Goal: Transaction & Acquisition: Book appointment/travel/reservation

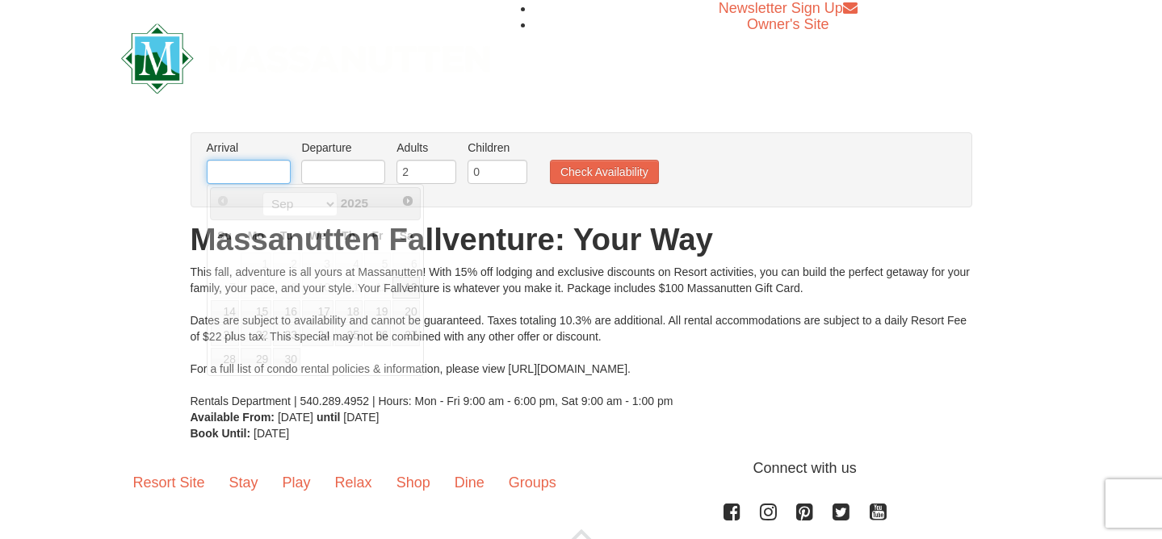
click at [241, 164] on input "text" at bounding box center [249, 172] width 84 height 24
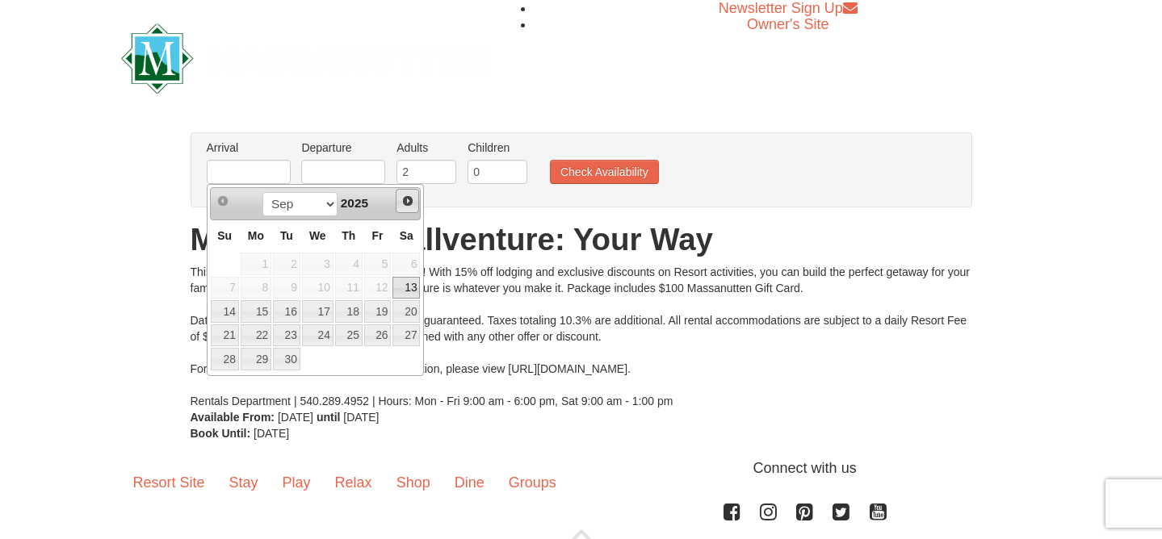
click at [405, 202] on span "Next" at bounding box center [407, 201] width 13 height 13
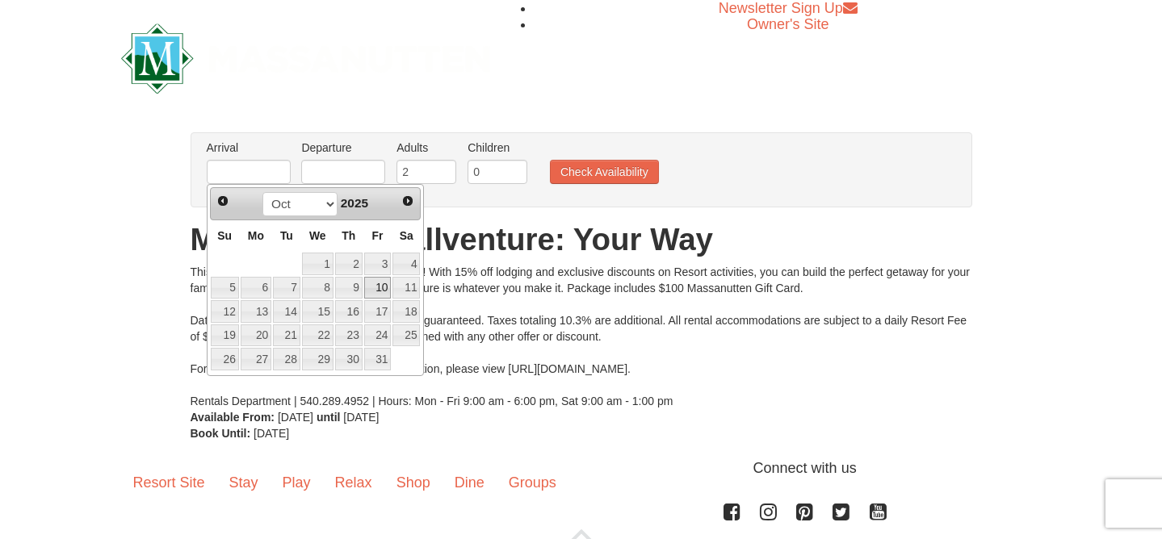
click at [388, 287] on link "10" at bounding box center [377, 288] width 27 height 23
type input "[DATE]"
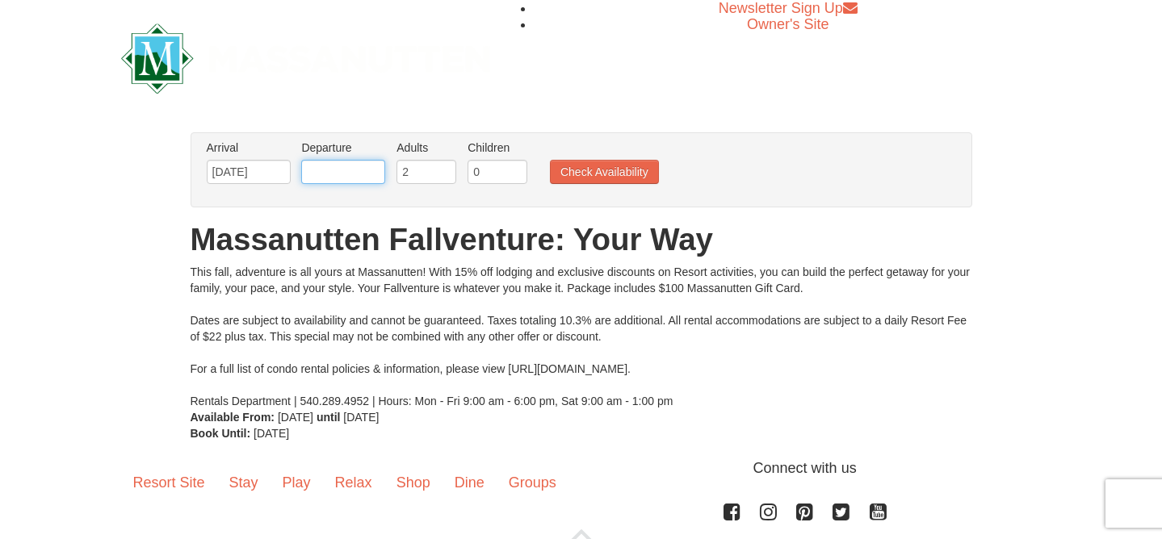
click at [367, 176] on input "text" at bounding box center [343, 172] width 84 height 24
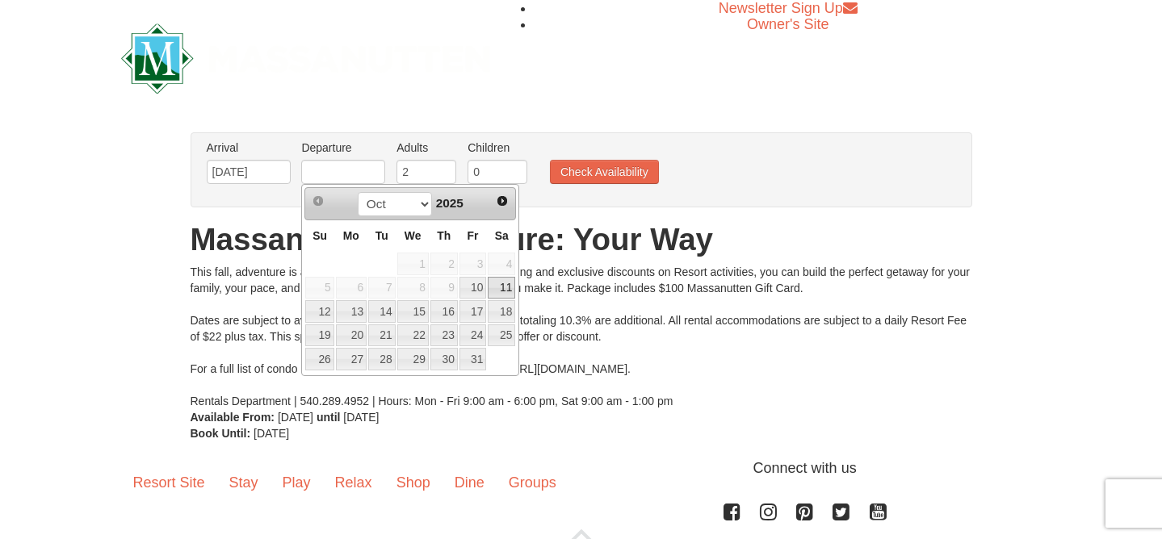
click at [499, 288] on link "11" at bounding box center [501, 288] width 27 height 23
type input "[DATE]"
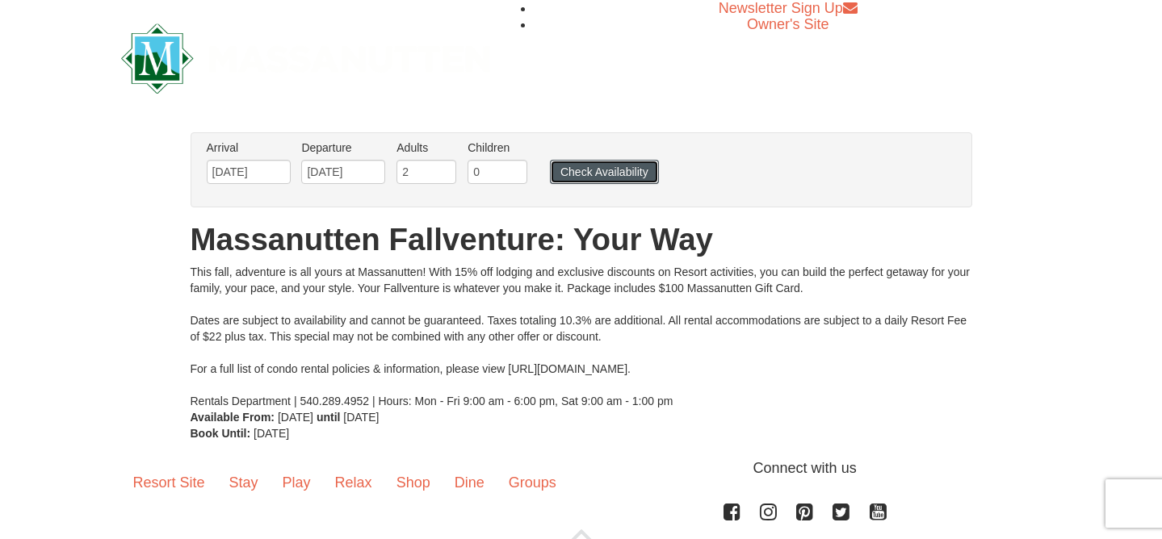
click at [590, 165] on button "Check Availability" at bounding box center [604, 172] width 109 height 24
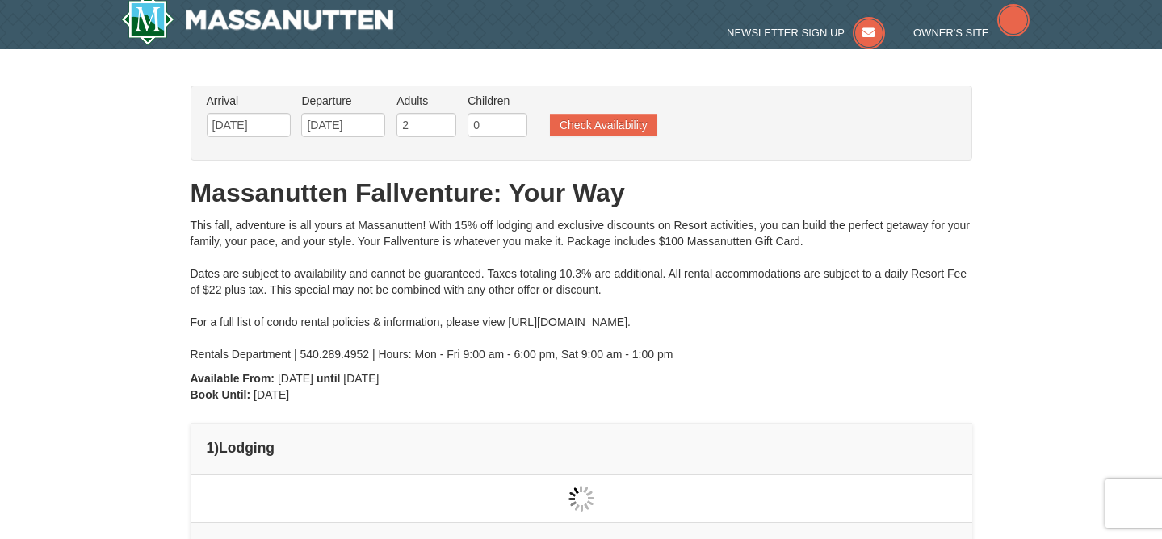
type input "[DATE]"
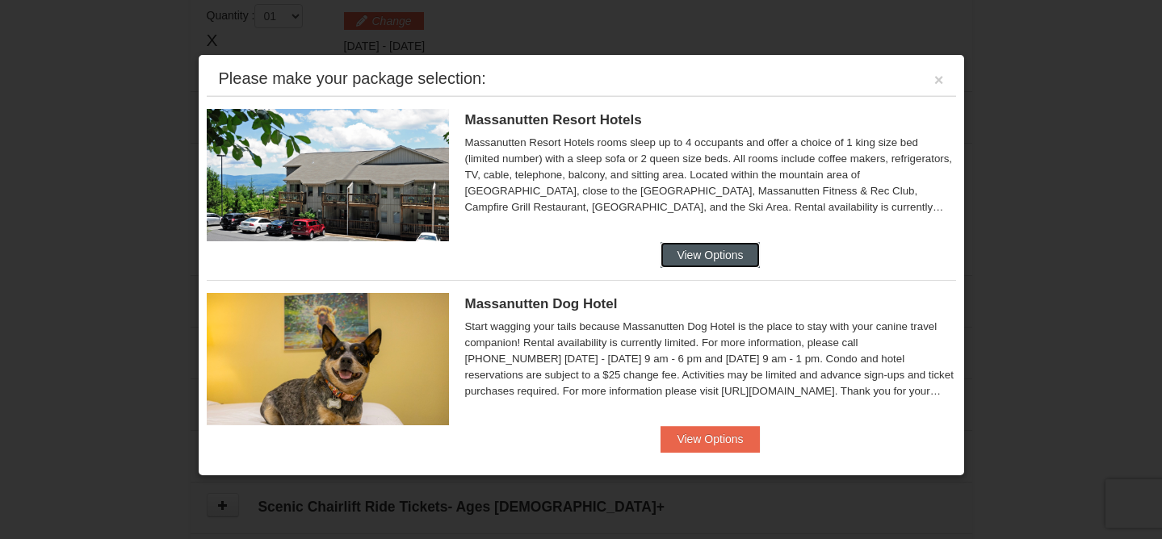
click at [718, 246] on button "View Options" at bounding box center [710, 255] width 99 height 26
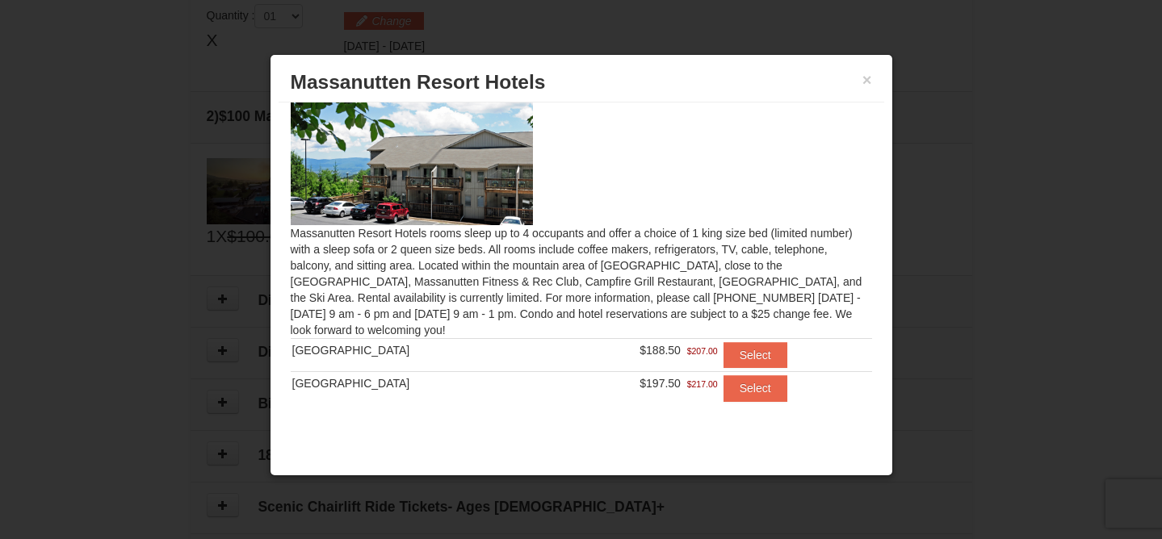
scroll to position [25, 0]
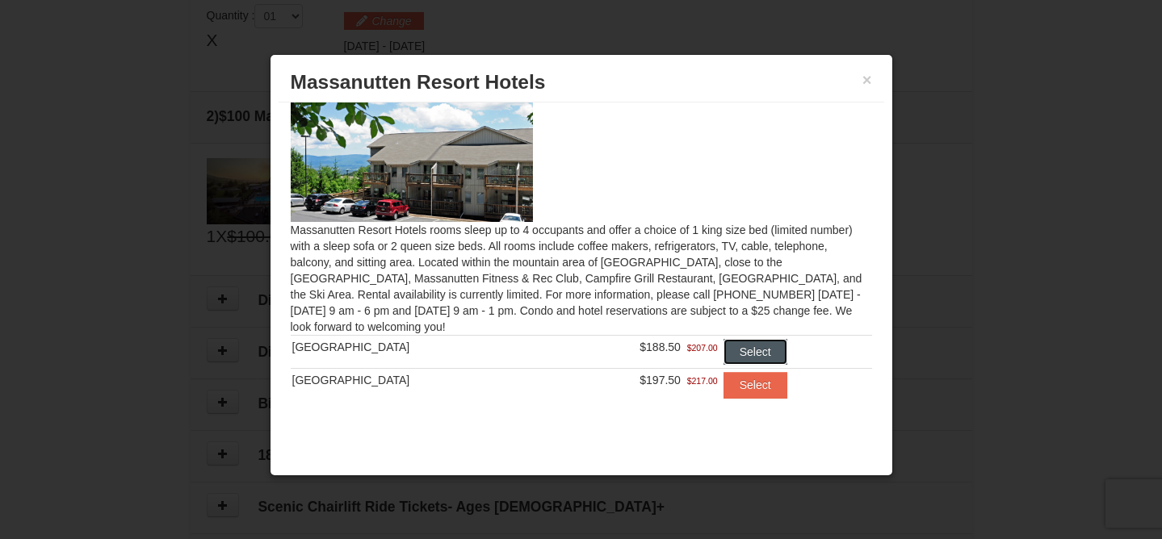
click at [748, 346] on button "Select" at bounding box center [756, 352] width 64 height 26
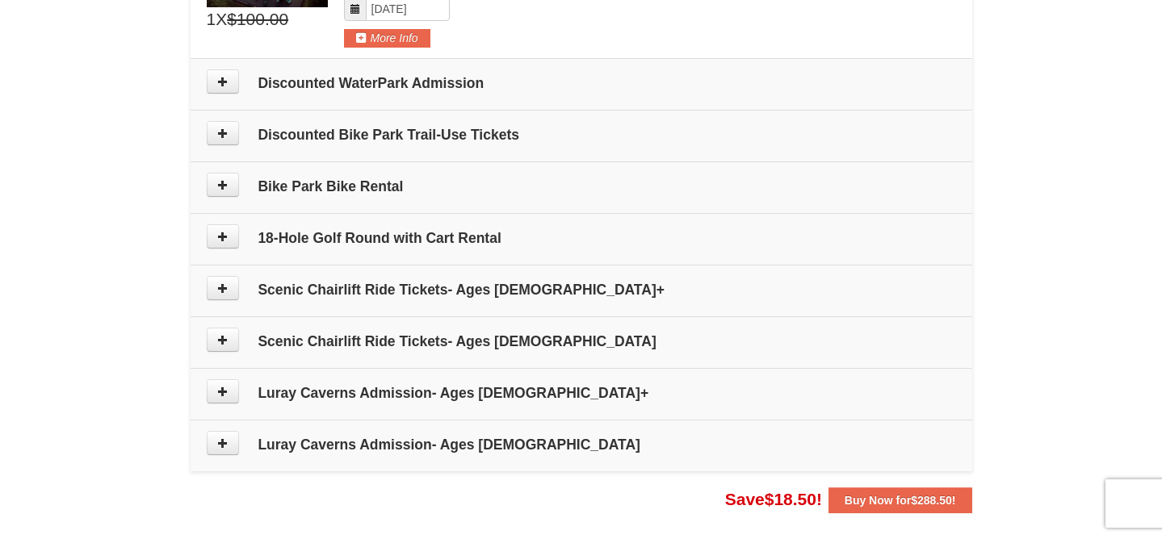
scroll to position [811, 0]
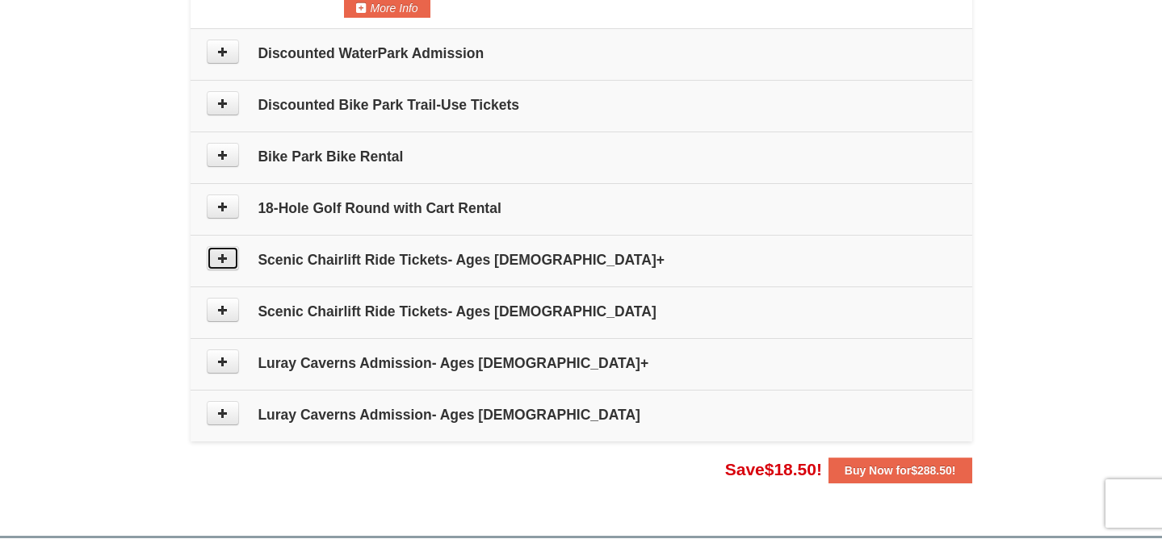
click at [218, 255] on icon at bounding box center [222, 258] width 11 height 11
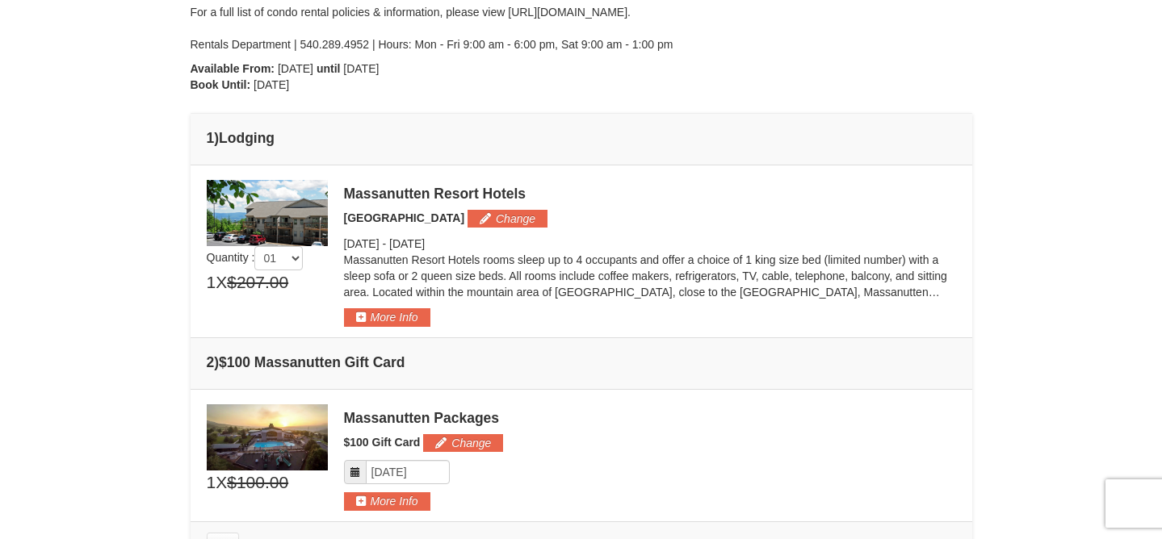
scroll to position [265, 0]
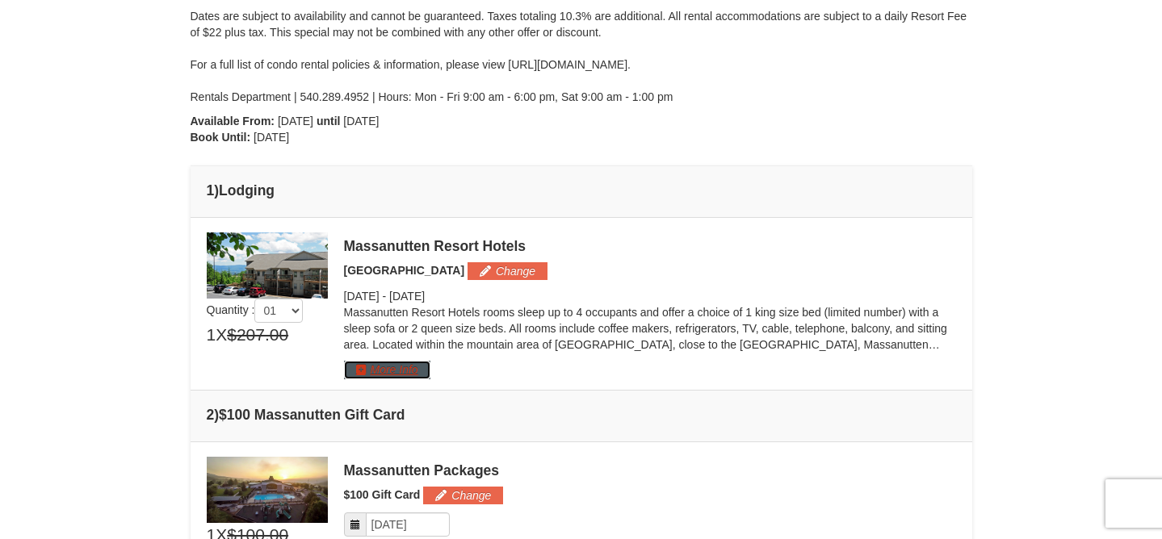
click at [374, 371] on button "More Info" at bounding box center [387, 370] width 86 height 18
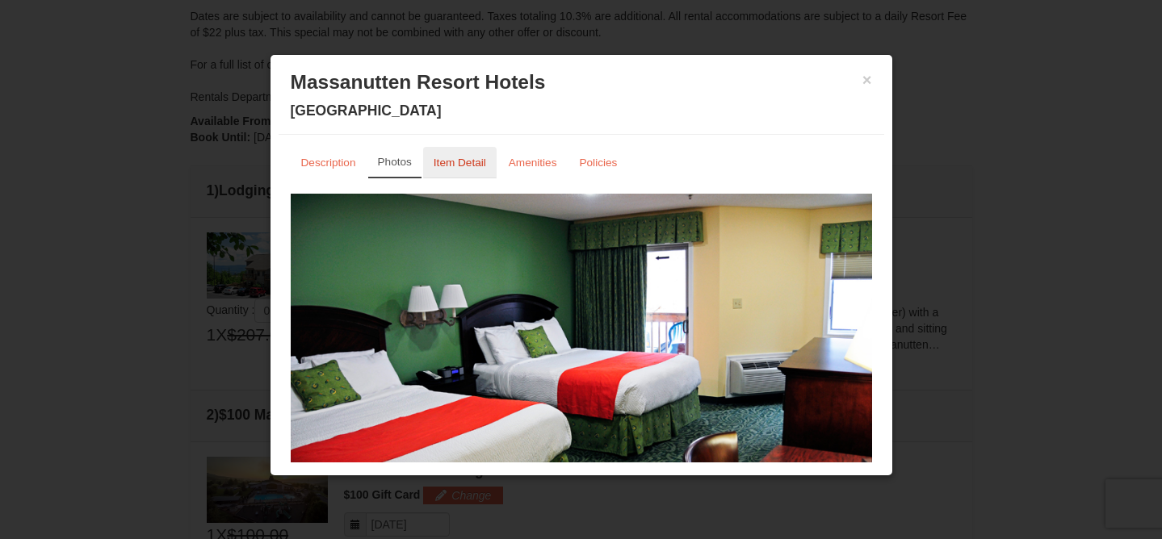
click at [457, 157] on small "Item Detail" at bounding box center [460, 163] width 52 height 12
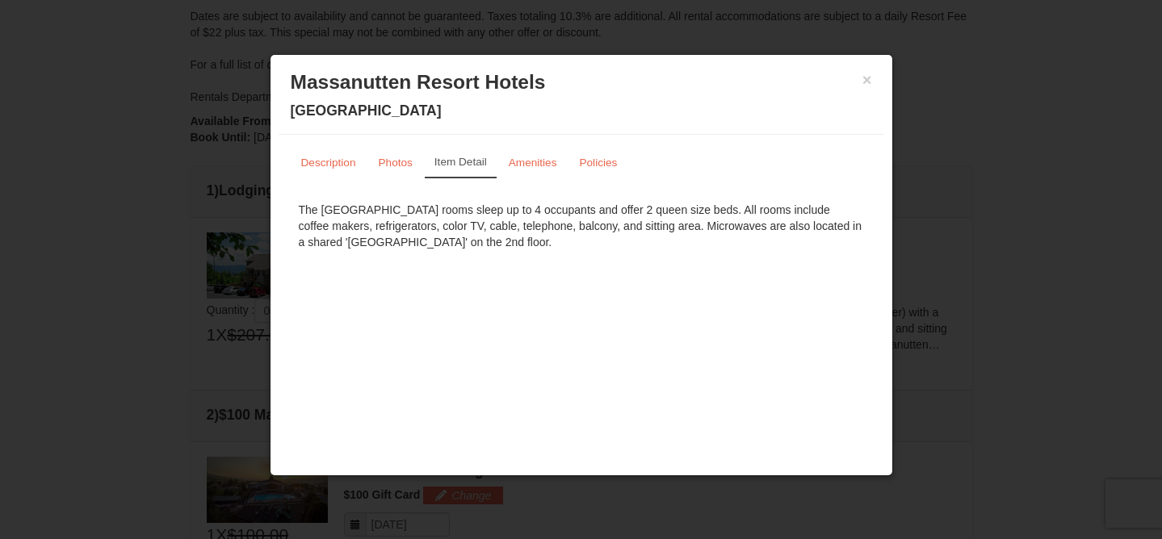
click at [540, 145] on div "Description Photos Item Detail Amenities Policies Massanutten Resort Hotels Det…" at bounding box center [582, 203] width 606 height 136
click at [545, 157] on small "Amenities" at bounding box center [533, 163] width 48 height 12
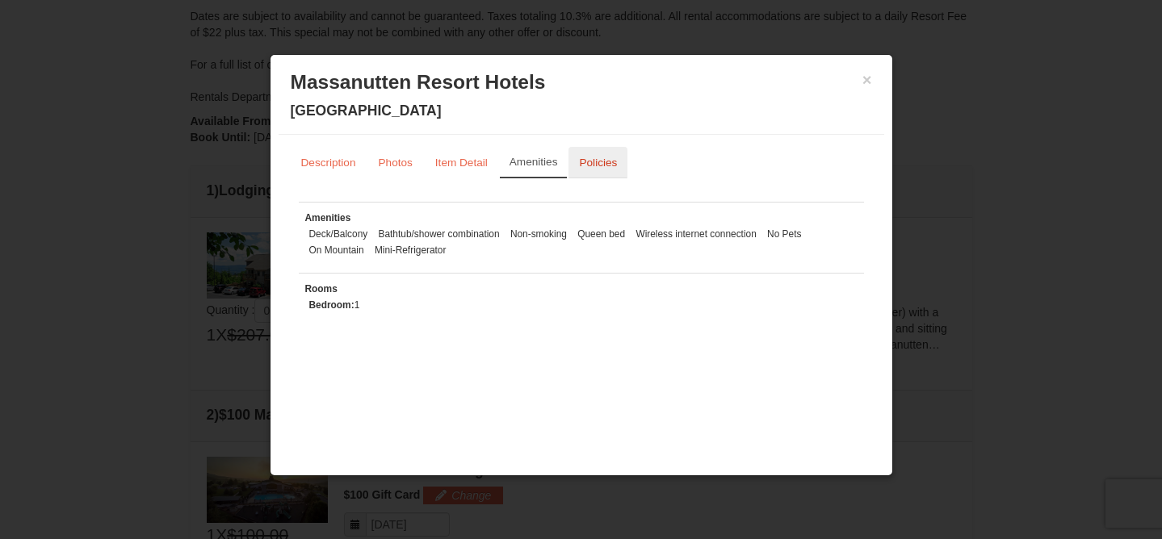
click at [598, 162] on small "Policies" at bounding box center [598, 163] width 38 height 12
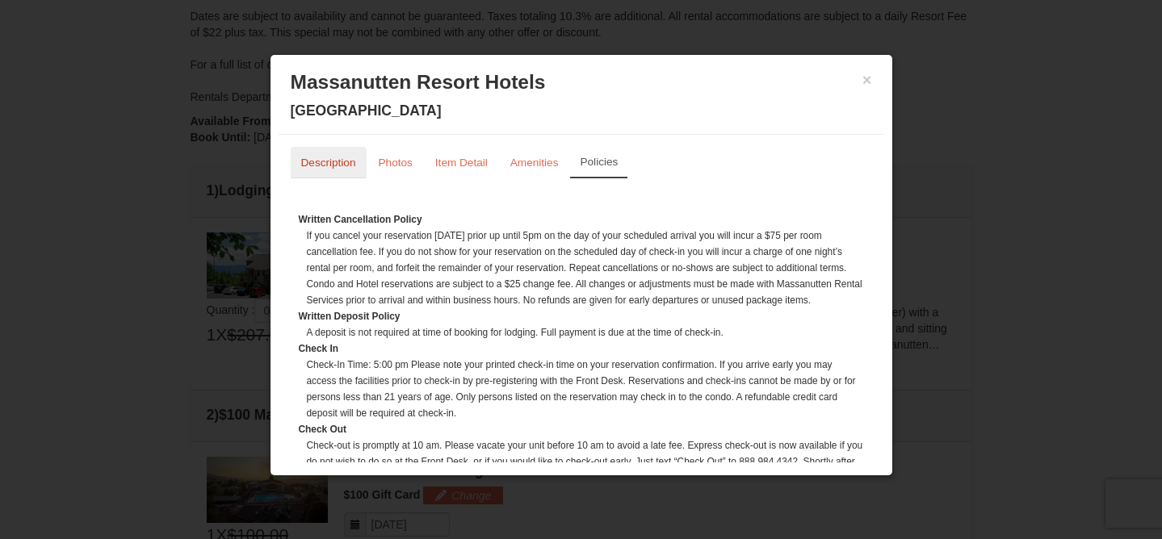
click at [315, 163] on small "Description" at bounding box center [328, 163] width 55 height 12
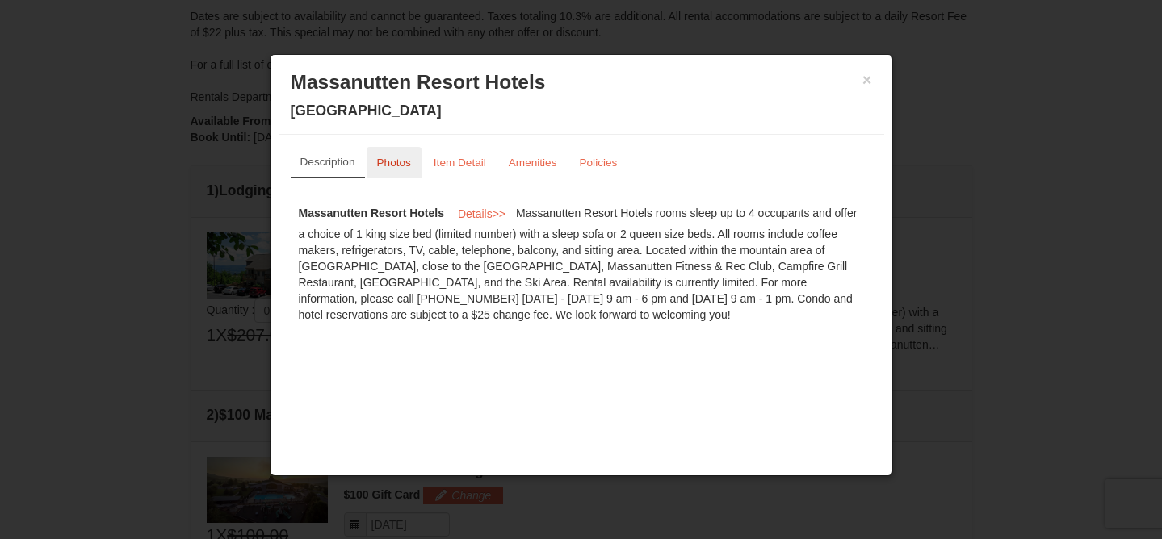
click at [405, 161] on small "Photos" at bounding box center [394, 163] width 34 height 12
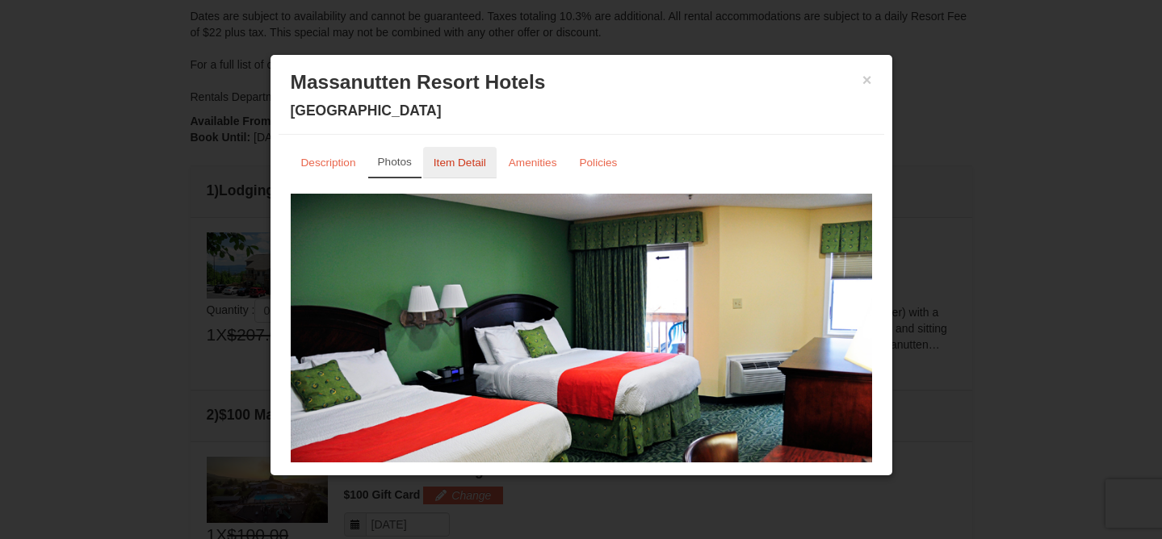
click at [445, 162] on small "Item Detail" at bounding box center [460, 163] width 52 height 12
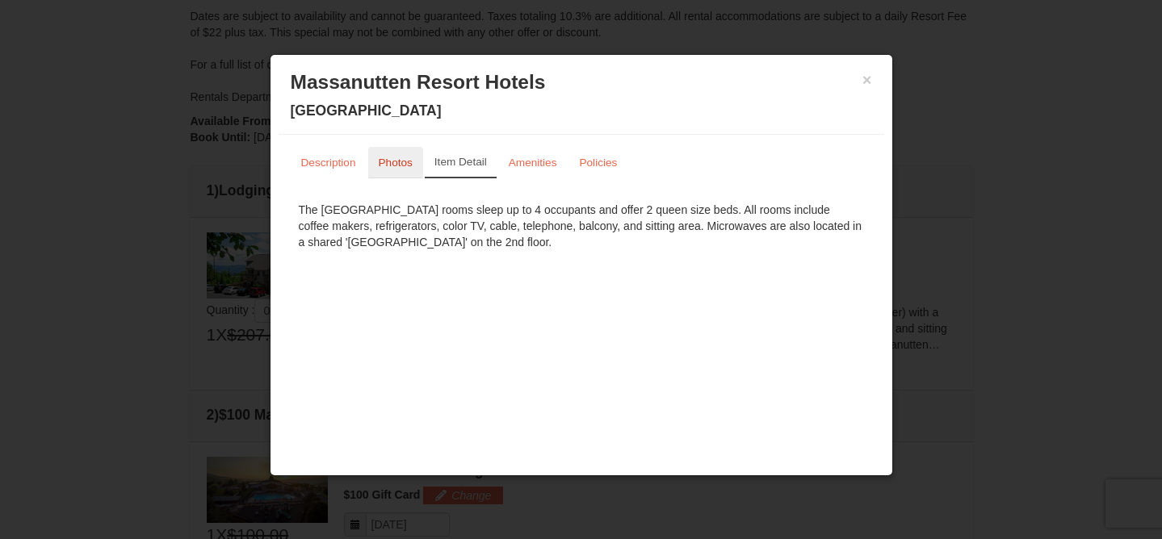
click at [409, 157] on small "Photos" at bounding box center [396, 163] width 34 height 12
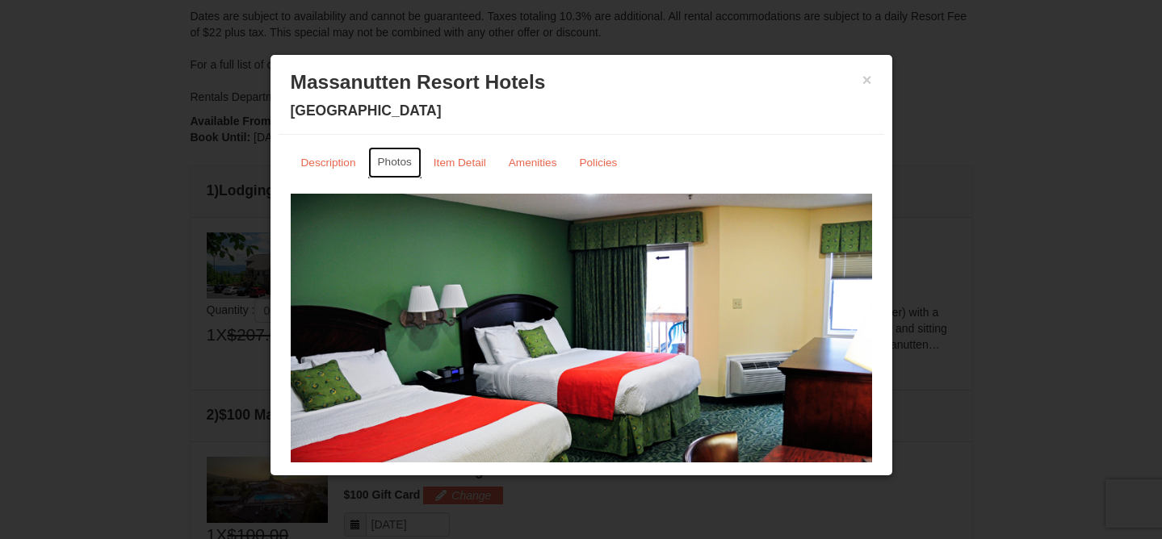
scroll to position [78, 0]
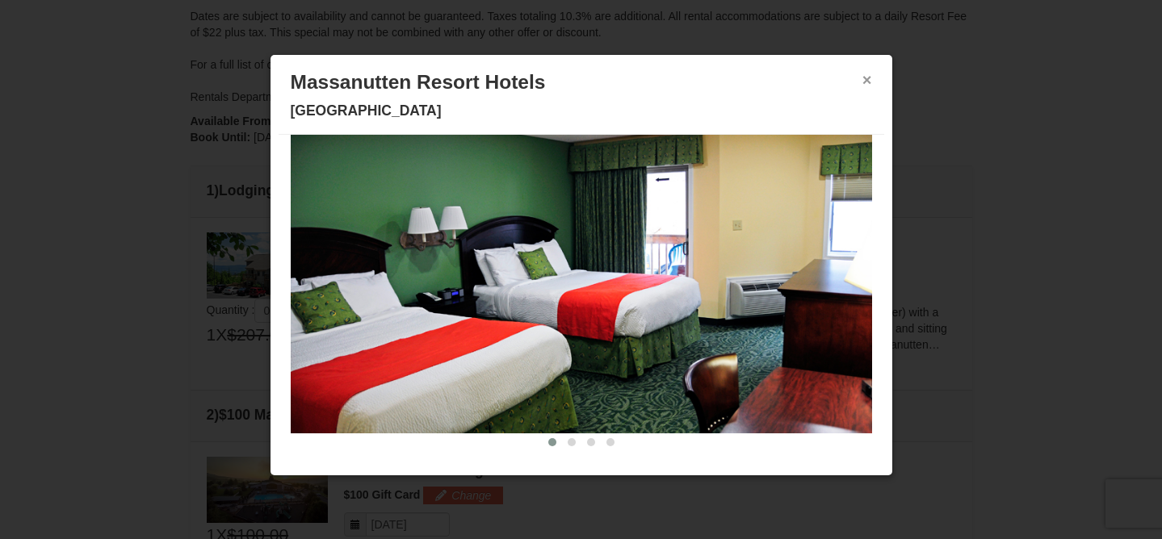
click at [863, 73] on button "×" at bounding box center [868, 80] width 10 height 16
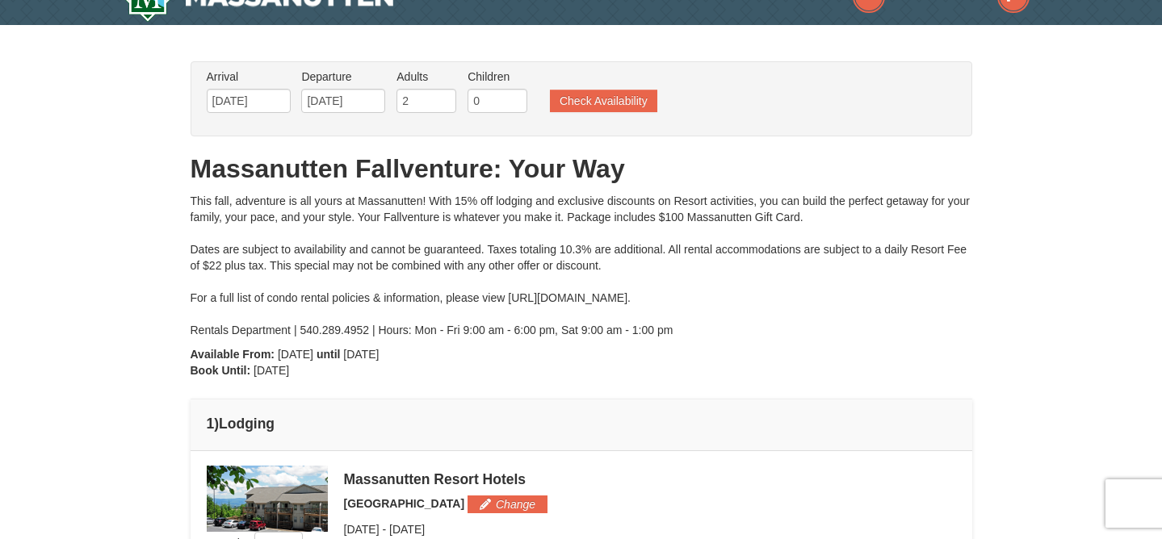
scroll to position [0, 0]
